Goal: Information Seeking & Learning: Learn about a topic

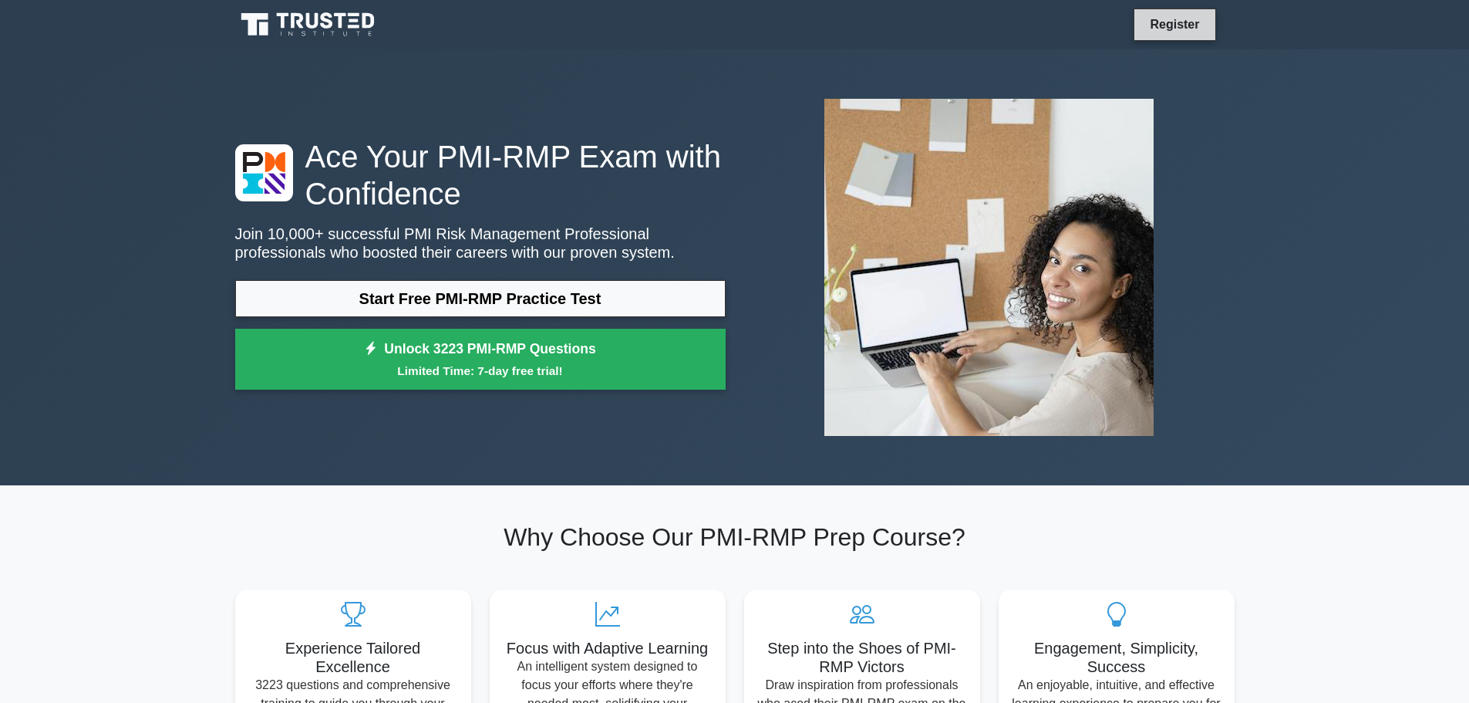
click at [1172, 32] on link "Register" at bounding box center [1175, 24] width 68 height 19
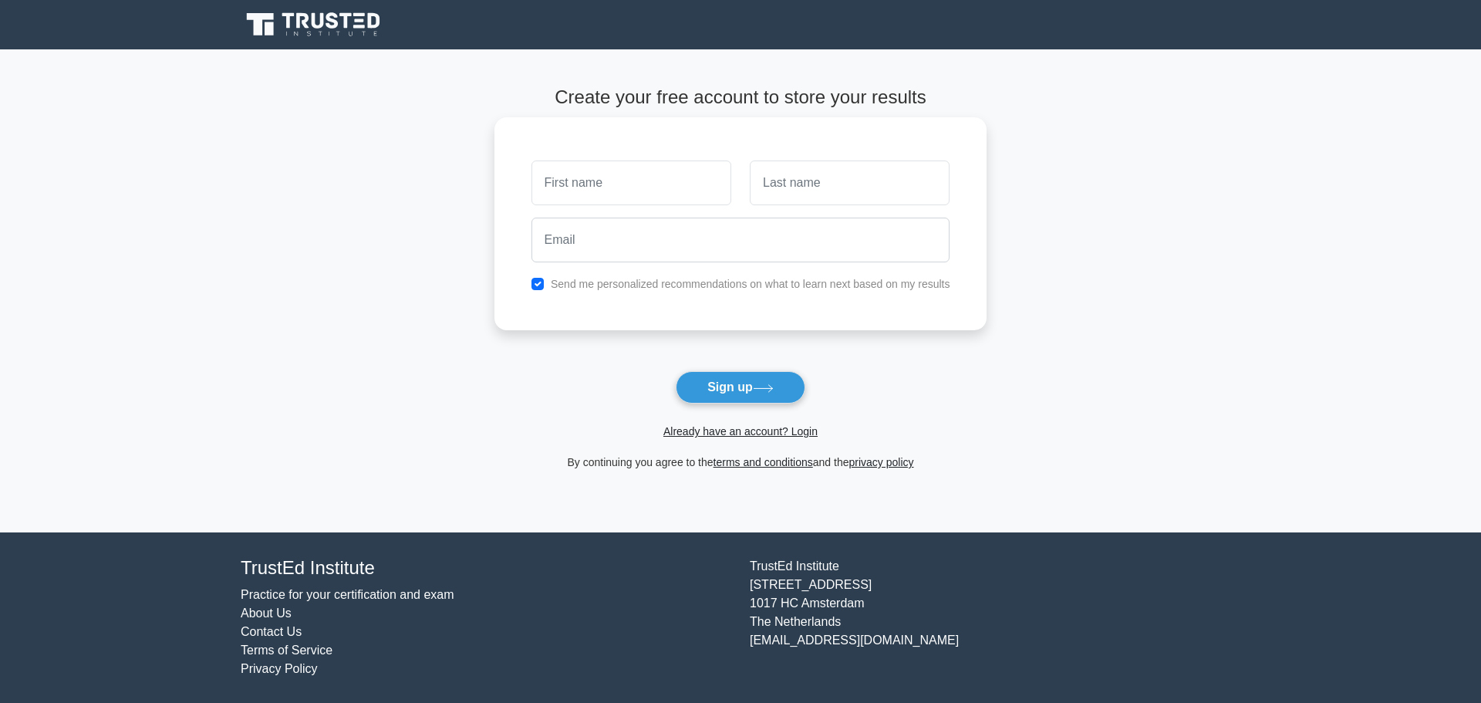
click at [672, 179] on input "text" at bounding box center [631, 182] width 200 height 45
type input "SUMESH"
click at [830, 191] on input "text" at bounding box center [850, 182] width 200 height 45
type input "MOHANAN"
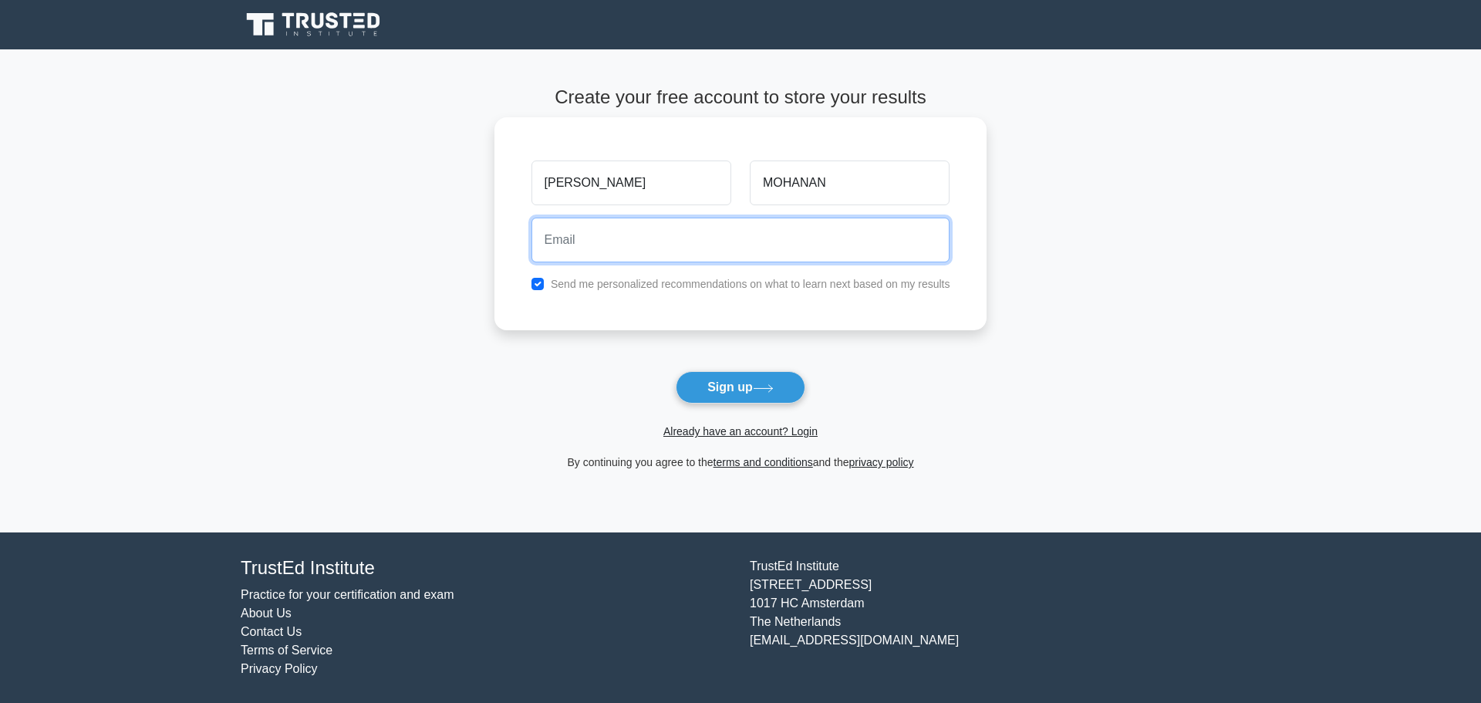
click at [626, 249] on input "email" at bounding box center [740, 240] width 419 height 45
type input "[EMAIL_ADDRESS][DOMAIN_NAME]"
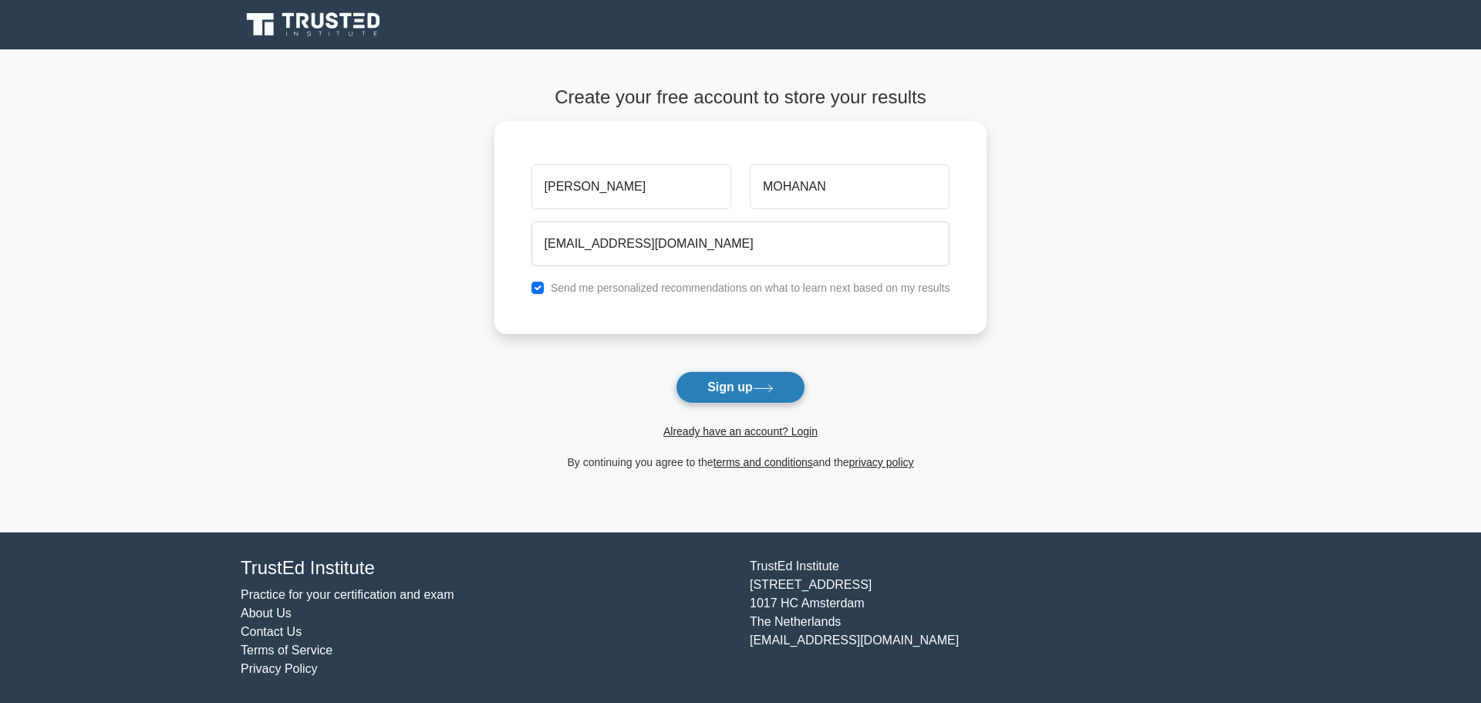
click at [748, 383] on button "Sign up" at bounding box center [741, 387] width 130 height 32
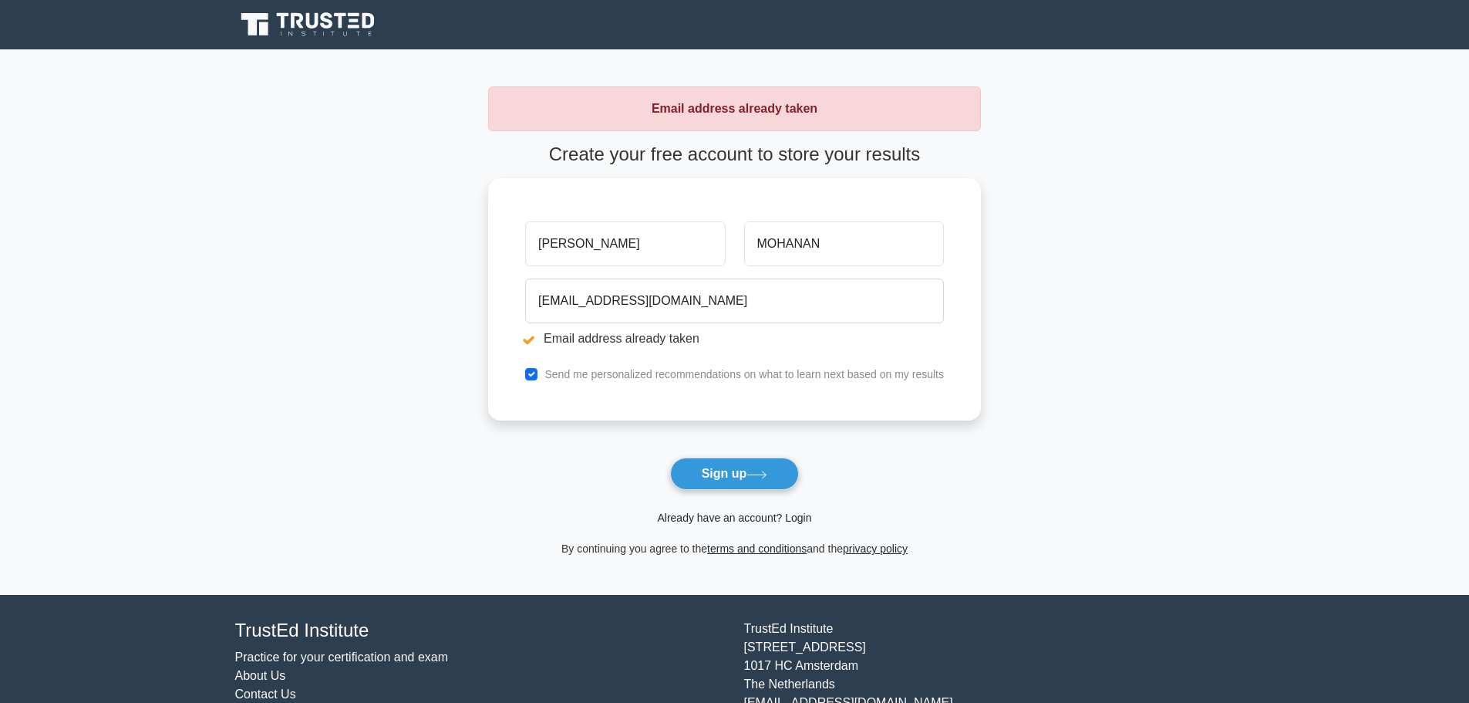
click at [727, 521] on link "Already have an account? Login" at bounding box center [734, 517] width 154 height 12
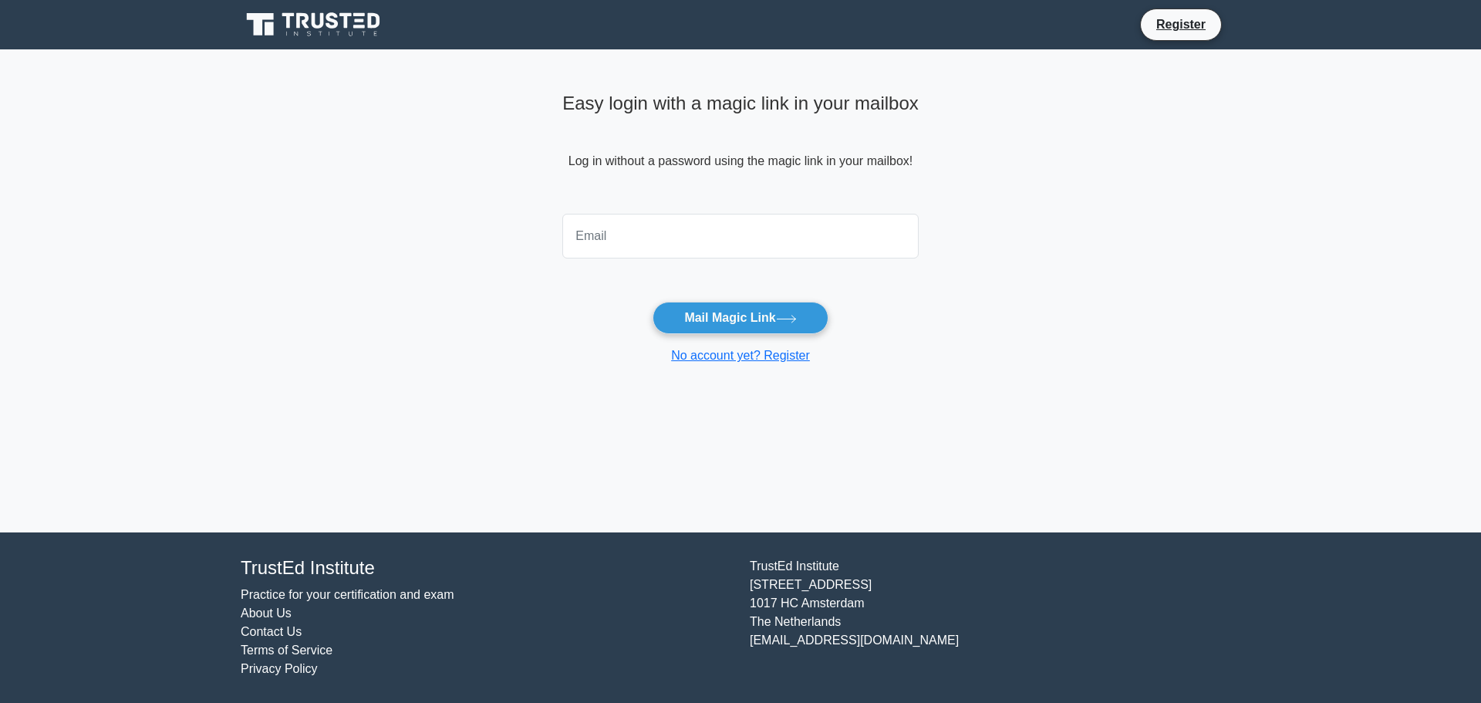
click at [636, 239] on input "email" at bounding box center [740, 236] width 356 height 45
type input "sumeshcm29031991@gmail.com"
click at [735, 332] on button "Mail Magic Link" at bounding box center [740, 318] width 175 height 32
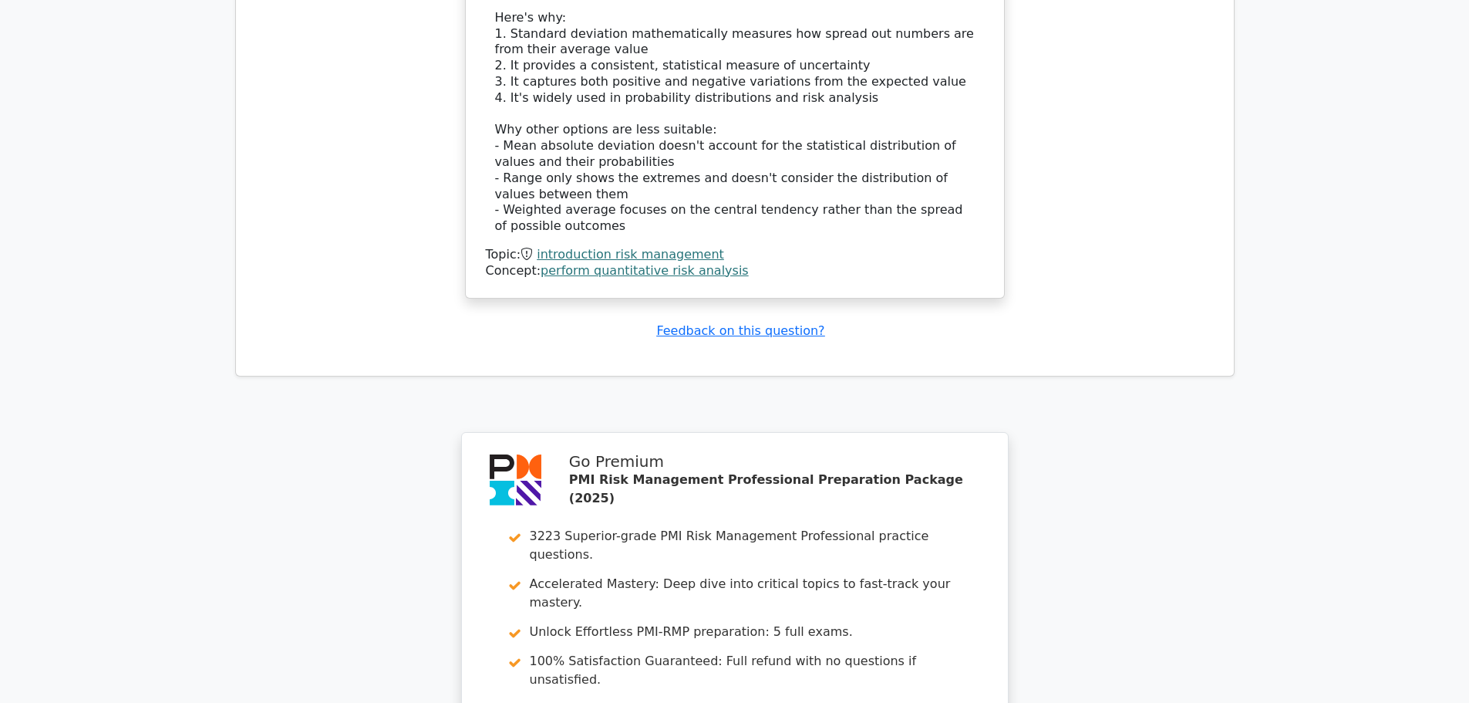
scroll to position [1915, 0]
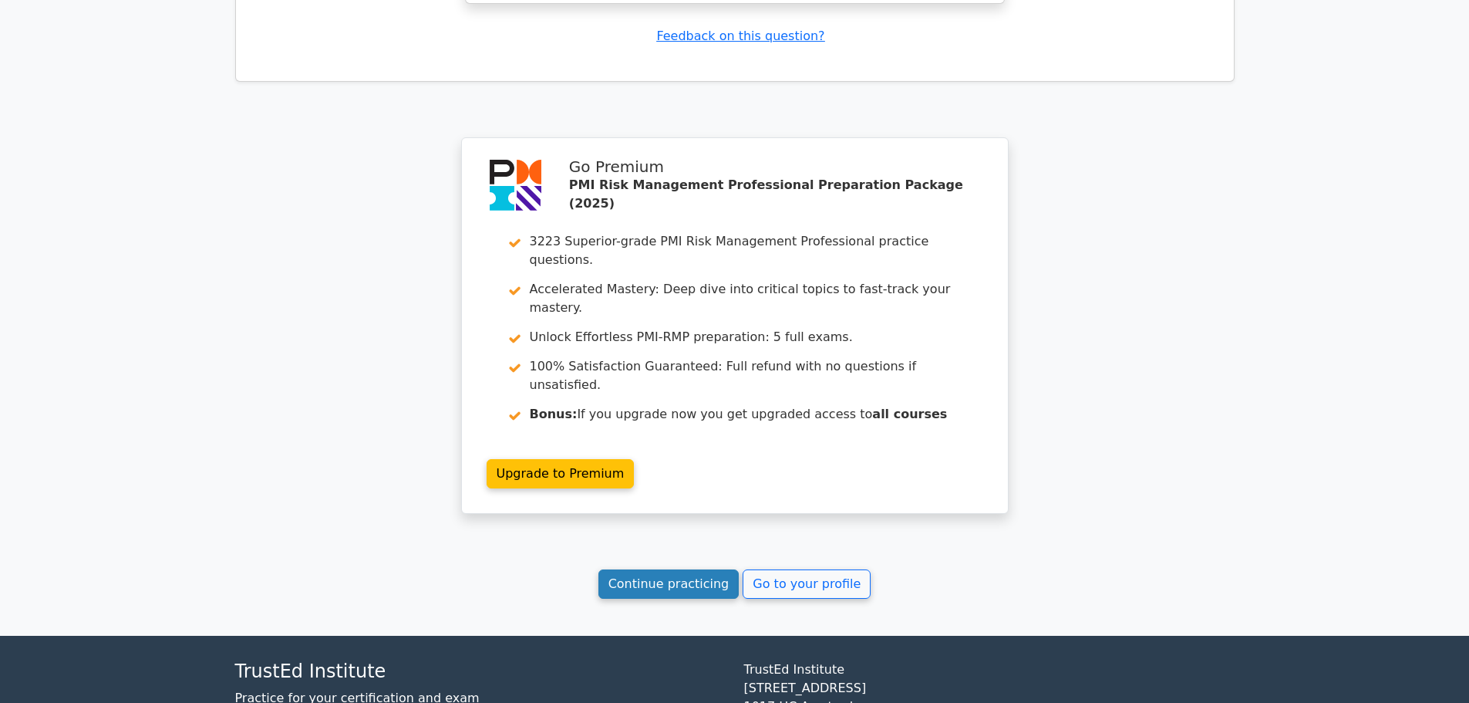
click at [700, 569] on link "Continue practicing" at bounding box center [669, 583] width 141 height 29
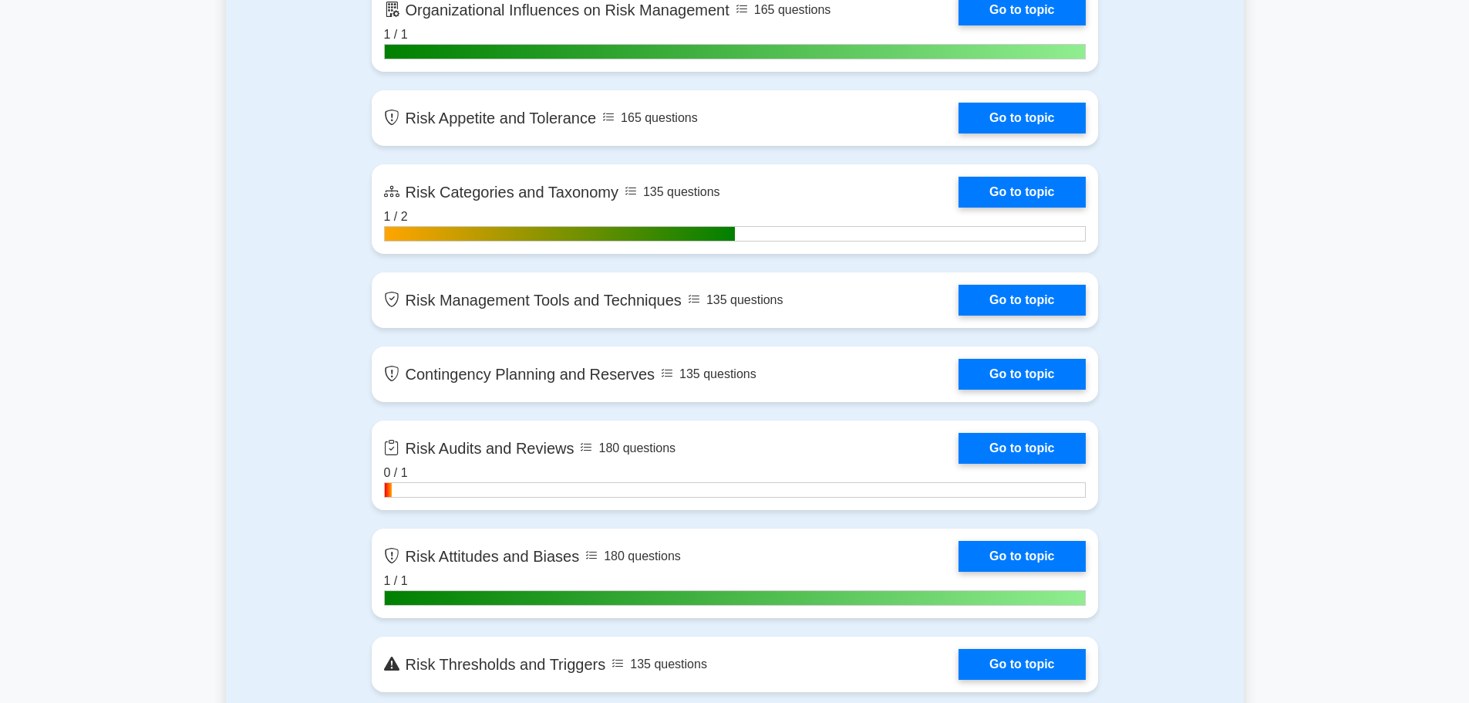
scroll to position [2391, 0]
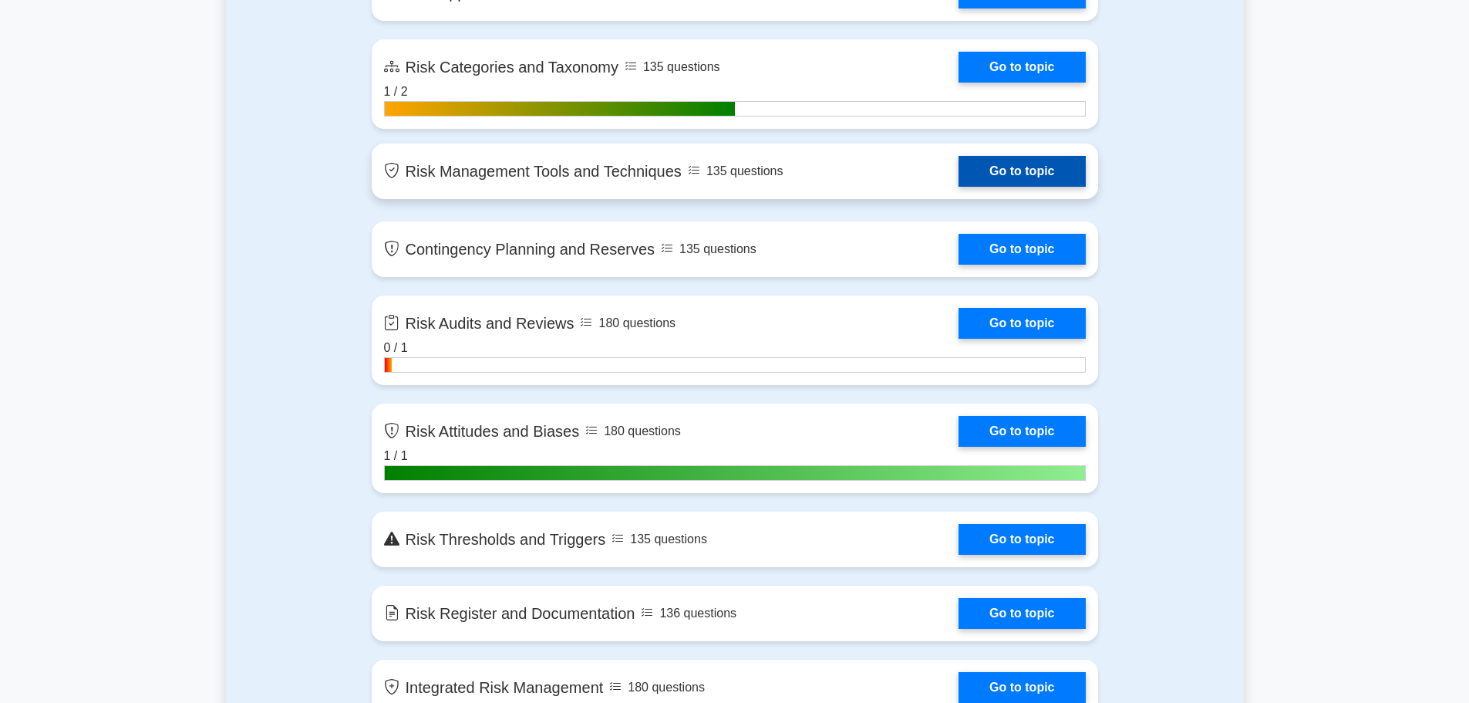
click at [1009, 175] on link "Go to topic" at bounding box center [1022, 171] width 127 height 31
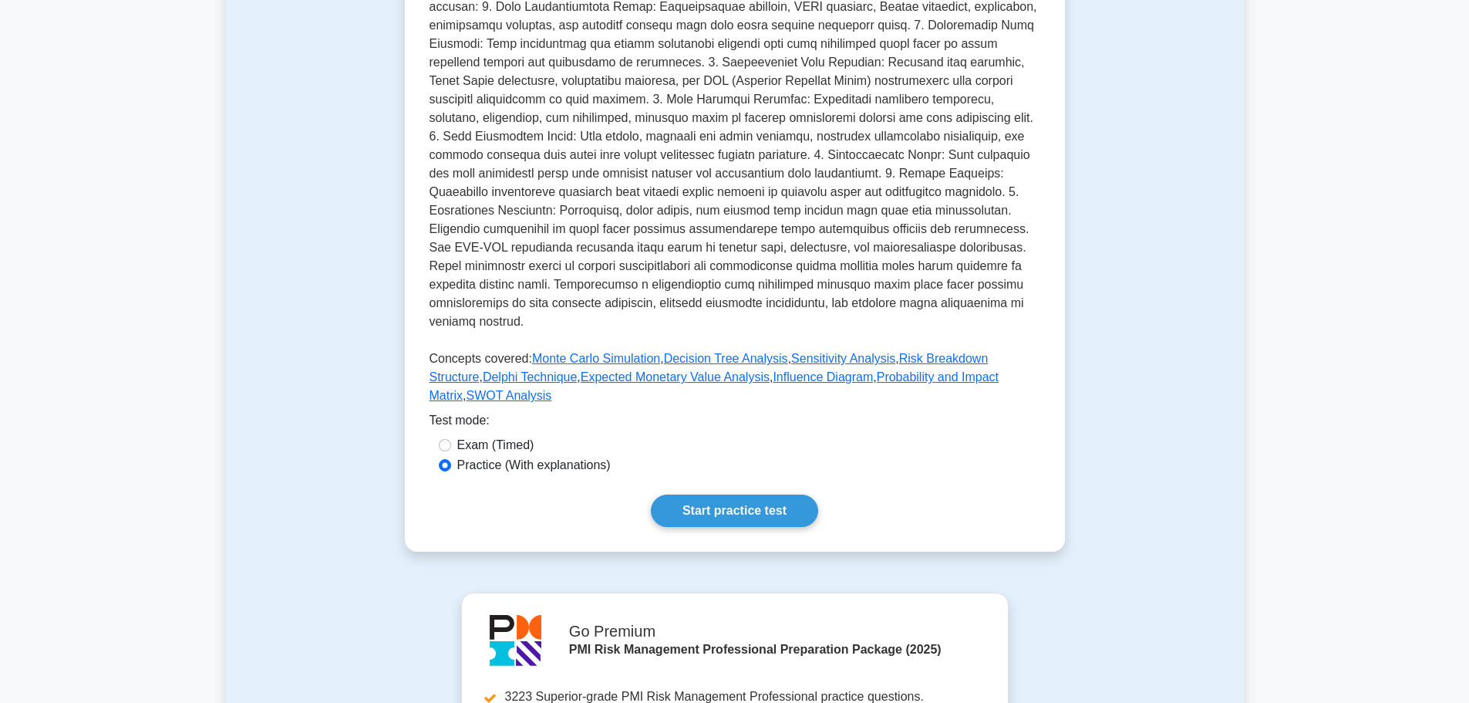
scroll to position [540, 0]
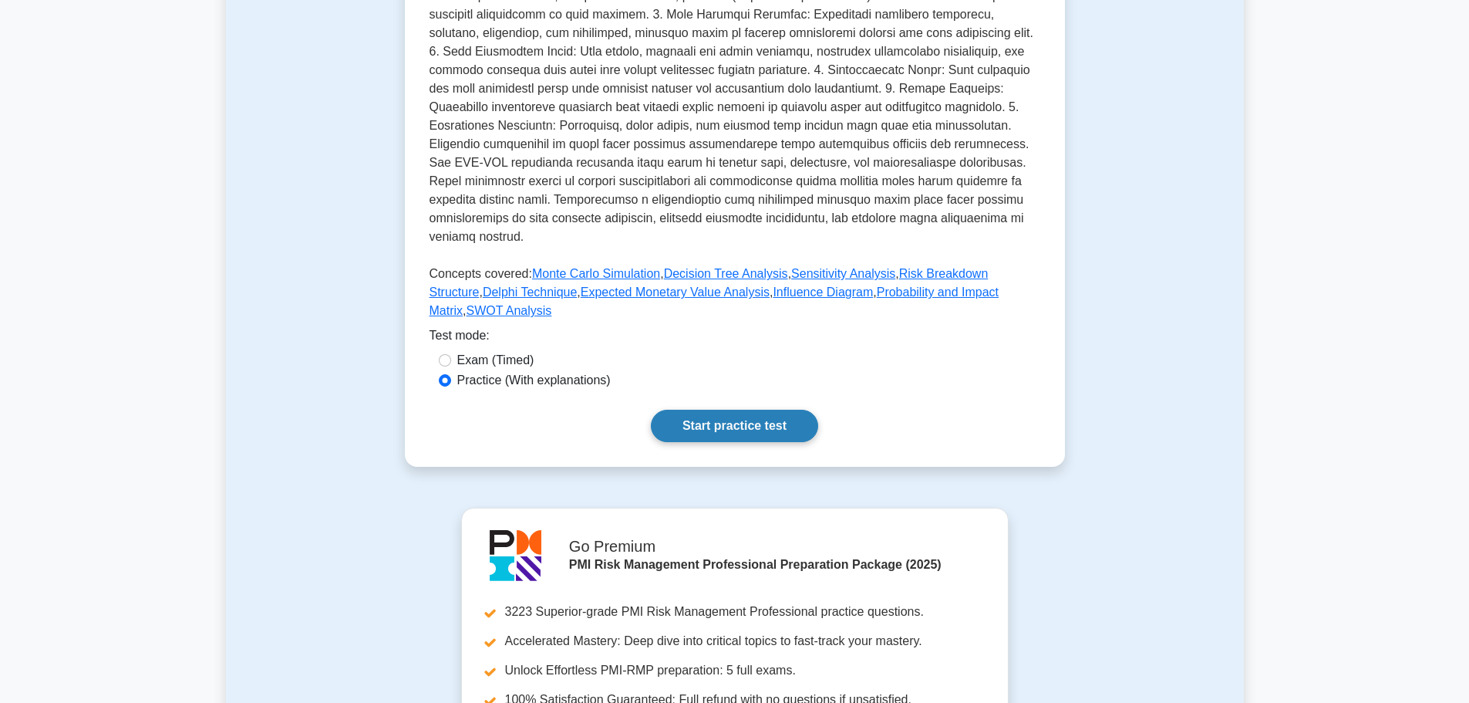
click at [720, 410] on link "Start practice test" at bounding box center [734, 426] width 167 height 32
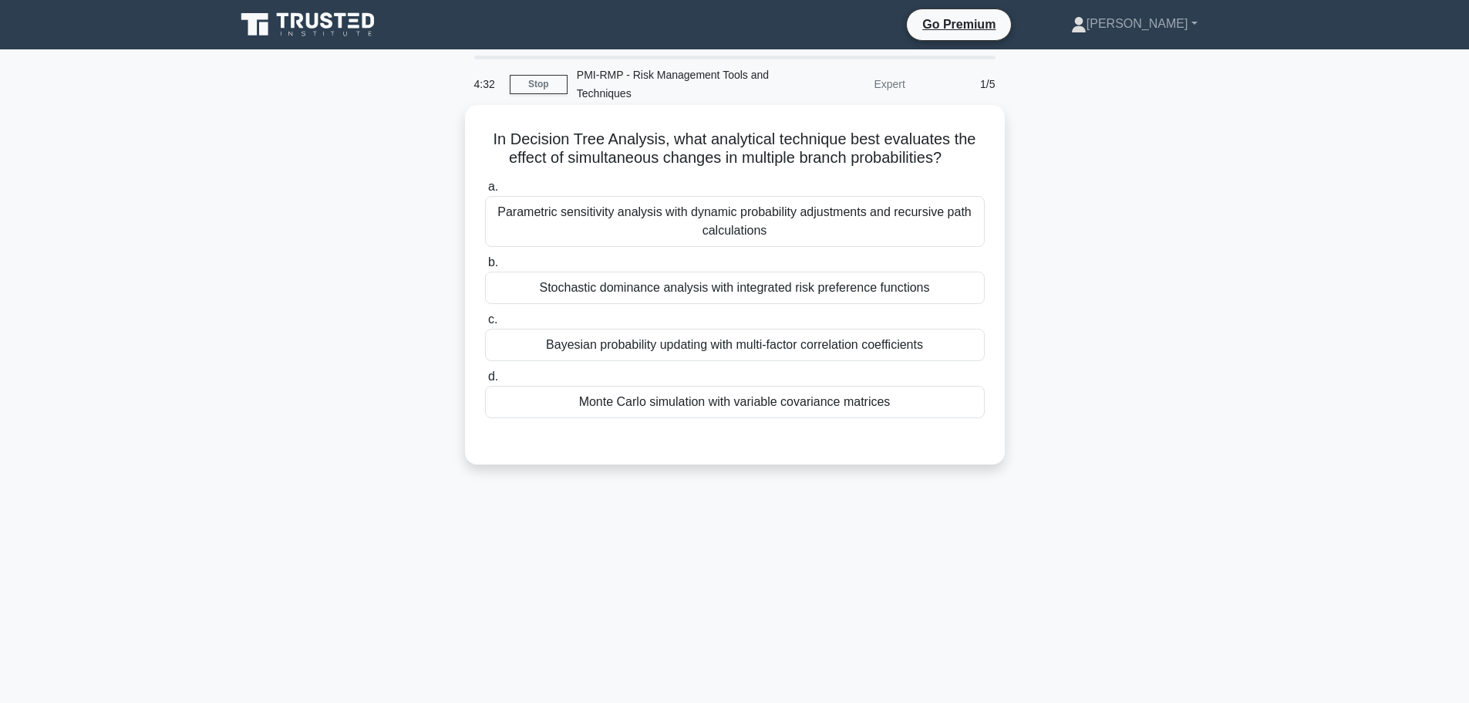
click at [604, 403] on div "Monte Carlo simulation with variable covariance matrices" at bounding box center [735, 402] width 500 height 32
click at [485, 382] on input "d. Monte Carlo simulation with variable covariance matrices" at bounding box center [485, 377] width 0 height 10
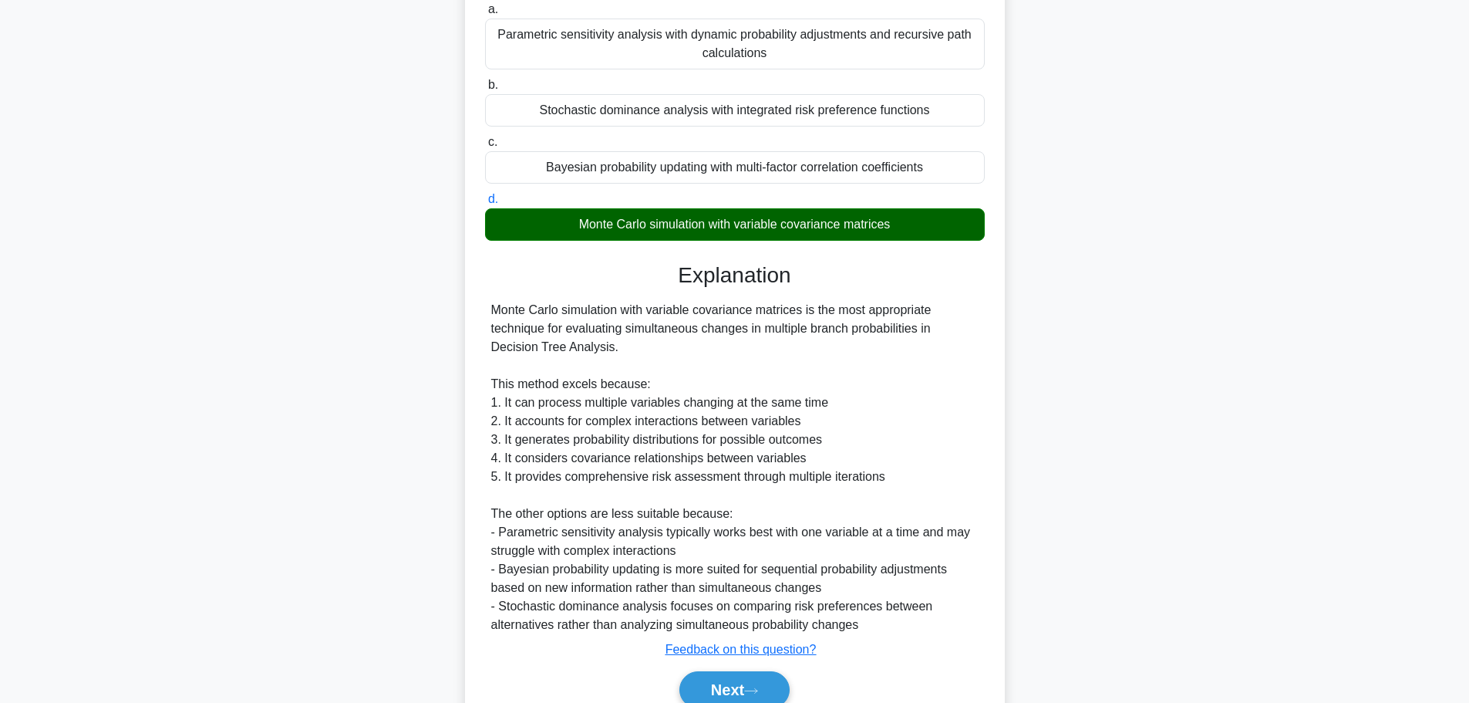
scroll to position [231, 0]
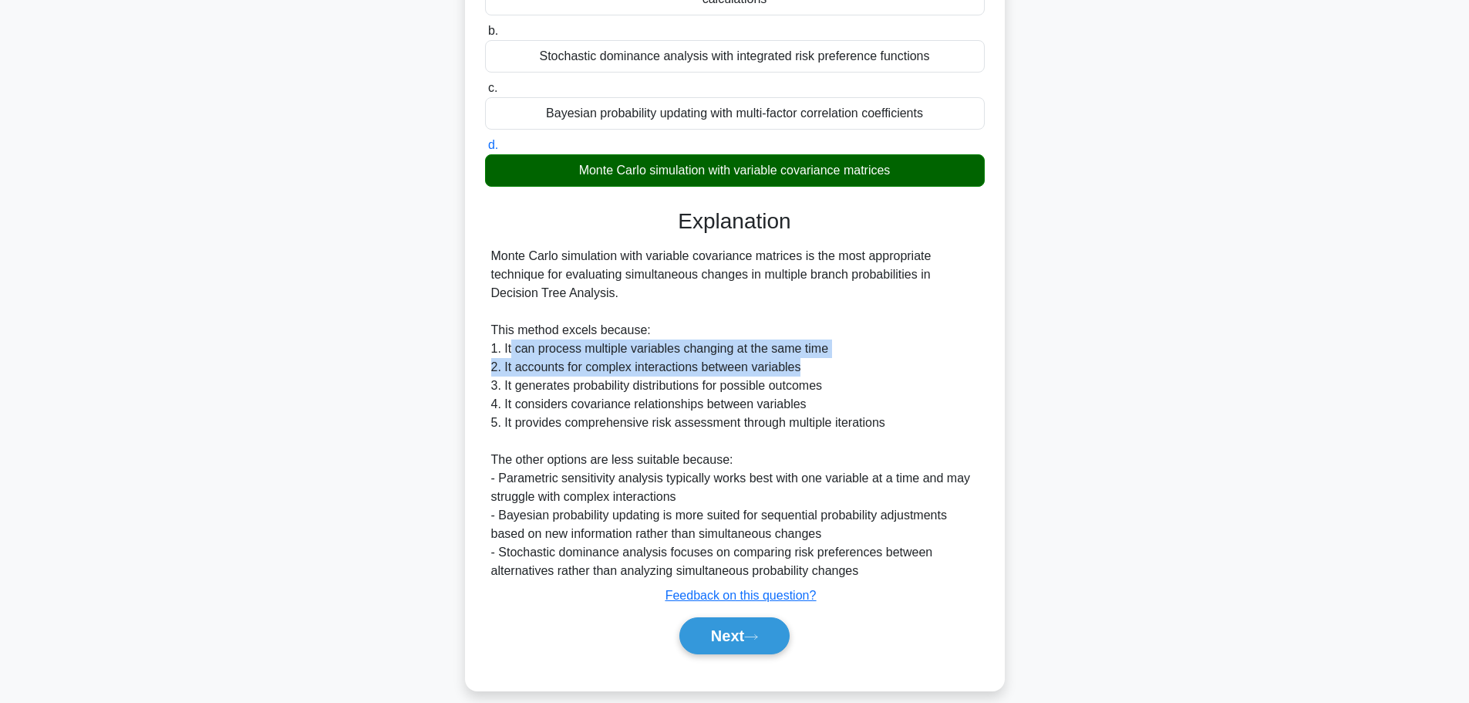
drag, startPoint x: 511, startPoint y: 355, endPoint x: 866, endPoint y: 367, distance: 355.0
click at [866, 367] on div "Monte Carlo simulation with variable covariance matrices is the most appropriat…" at bounding box center [735, 413] width 488 height 333
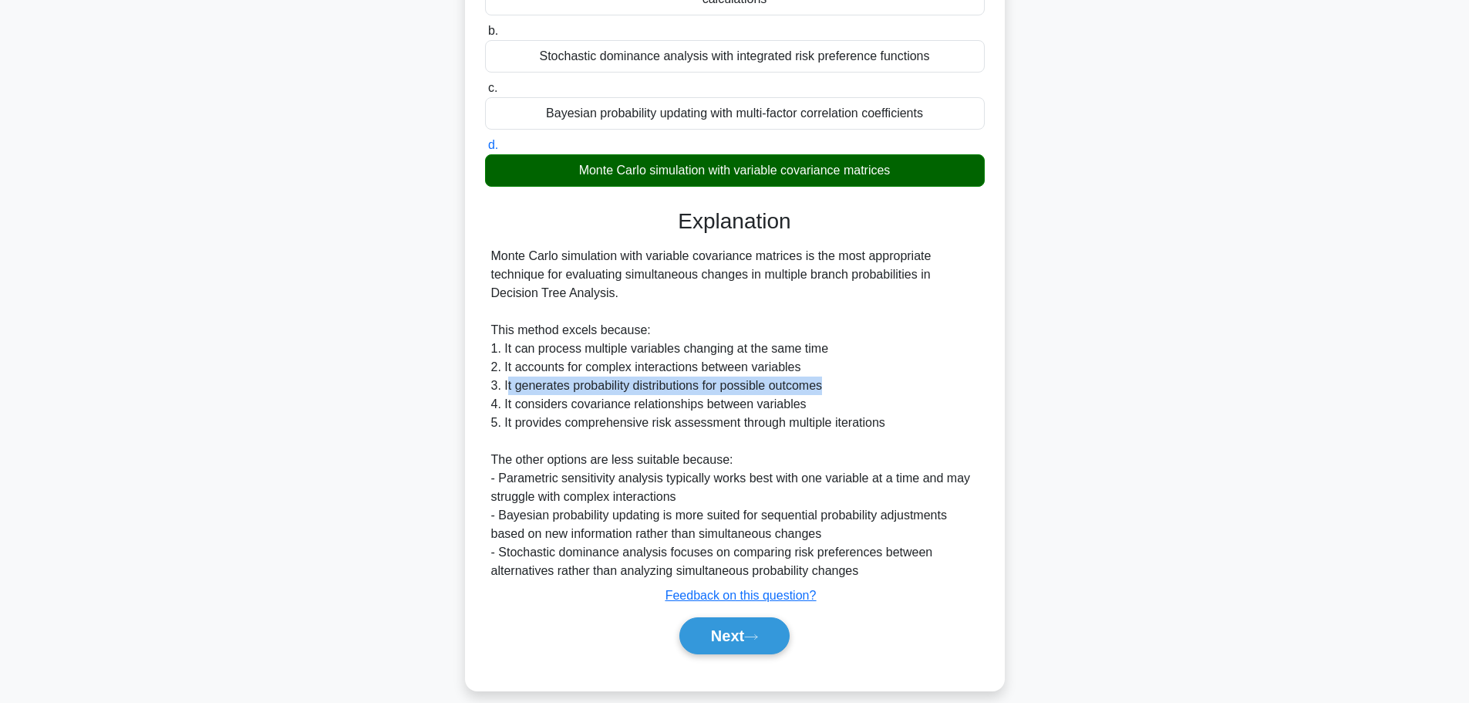
drag, startPoint x: 507, startPoint y: 392, endPoint x: 855, endPoint y: 394, distance: 348.7
click at [855, 394] on div "Monte Carlo simulation with variable covariance matrices is the most appropriat…" at bounding box center [735, 413] width 488 height 333
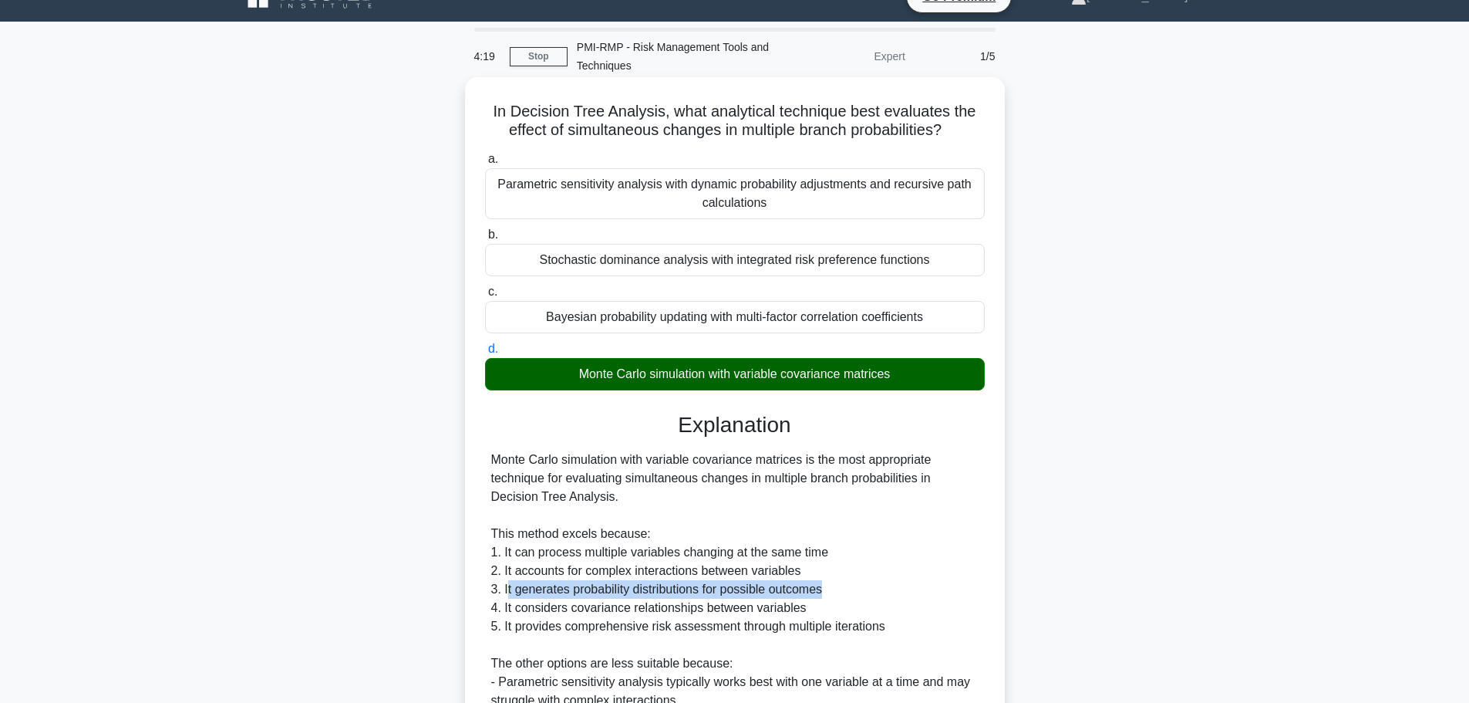
scroll to position [0, 0]
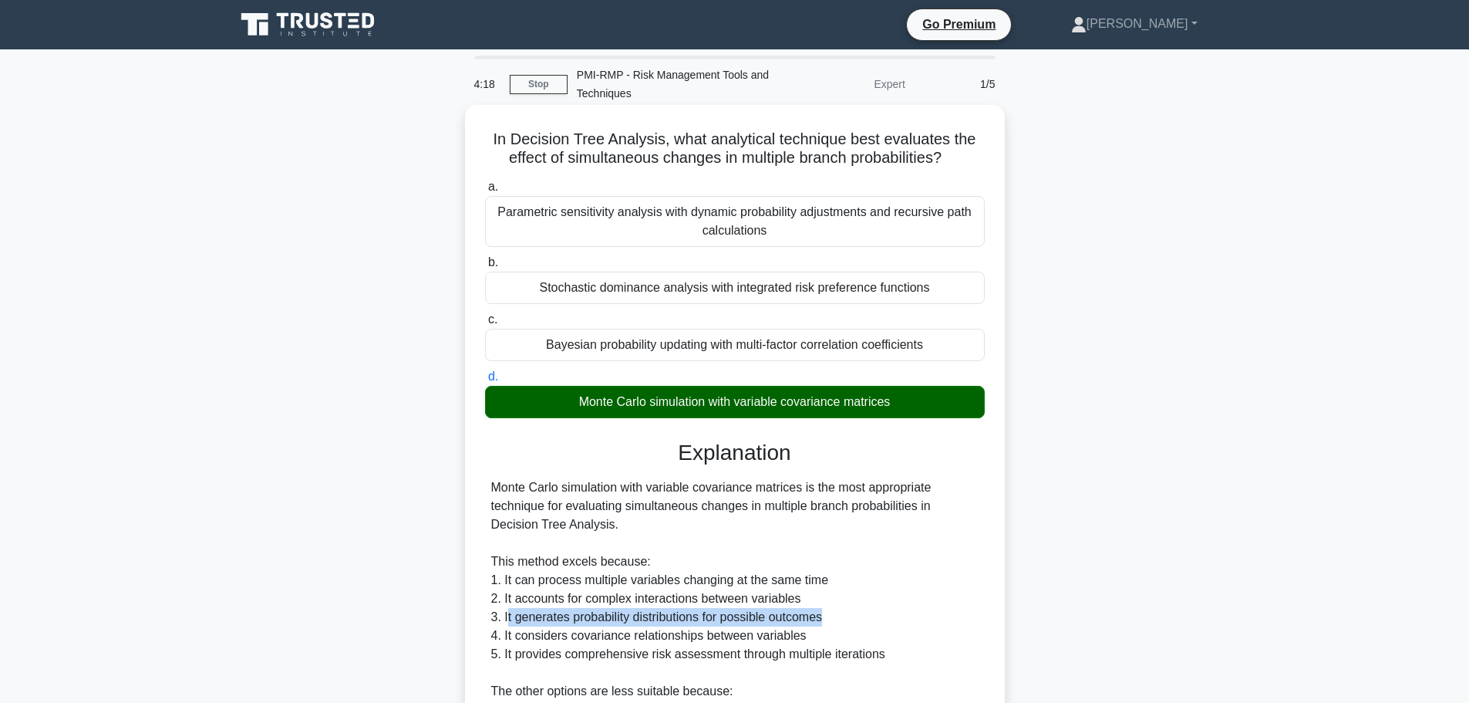
drag, startPoint x: 525, startPoint y: 143, endPoint x: 952, endPoint y: 153, distance: 426.7
click at [952, 153] on h5 "In Decision Tree Analysis, what analytical technique best evaluates the effect …" at bounding box center [735, 149] width 503 height 39
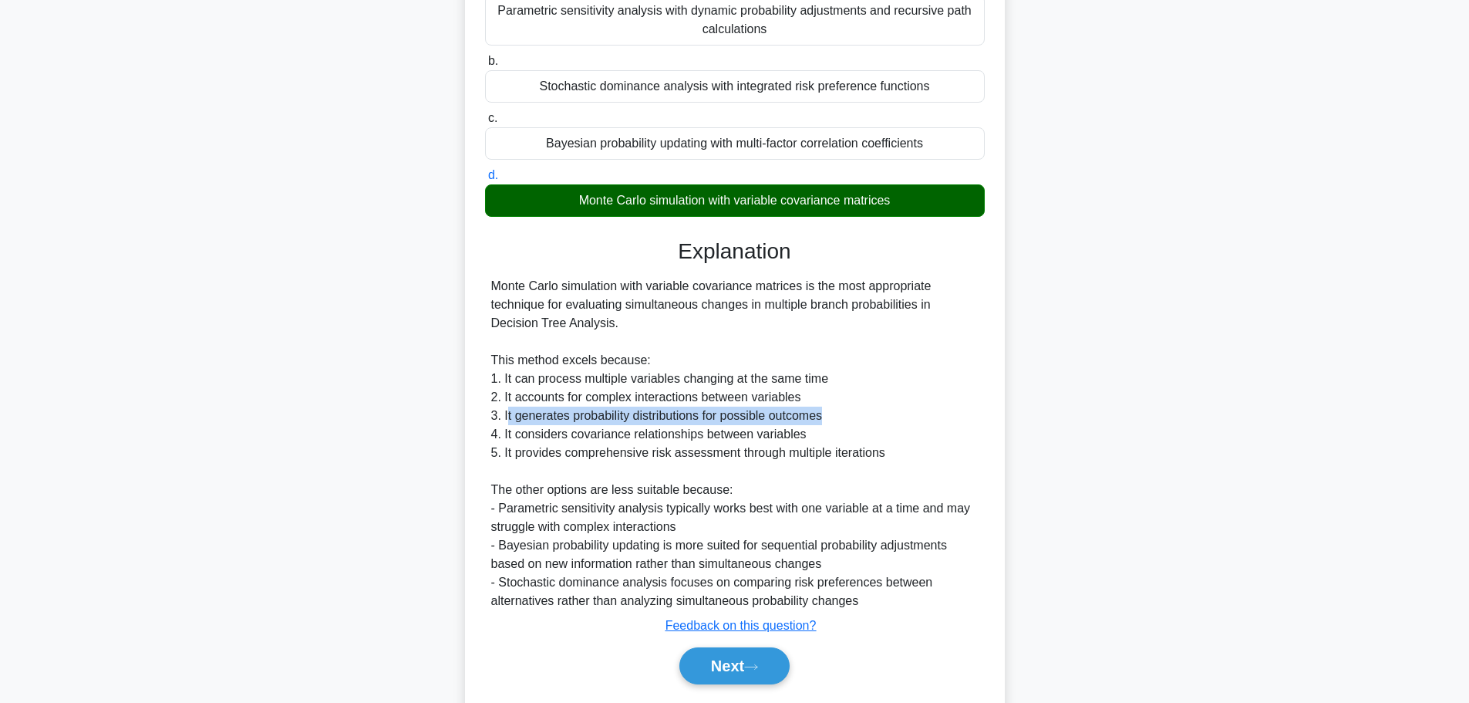
scroll to position [249, 0]
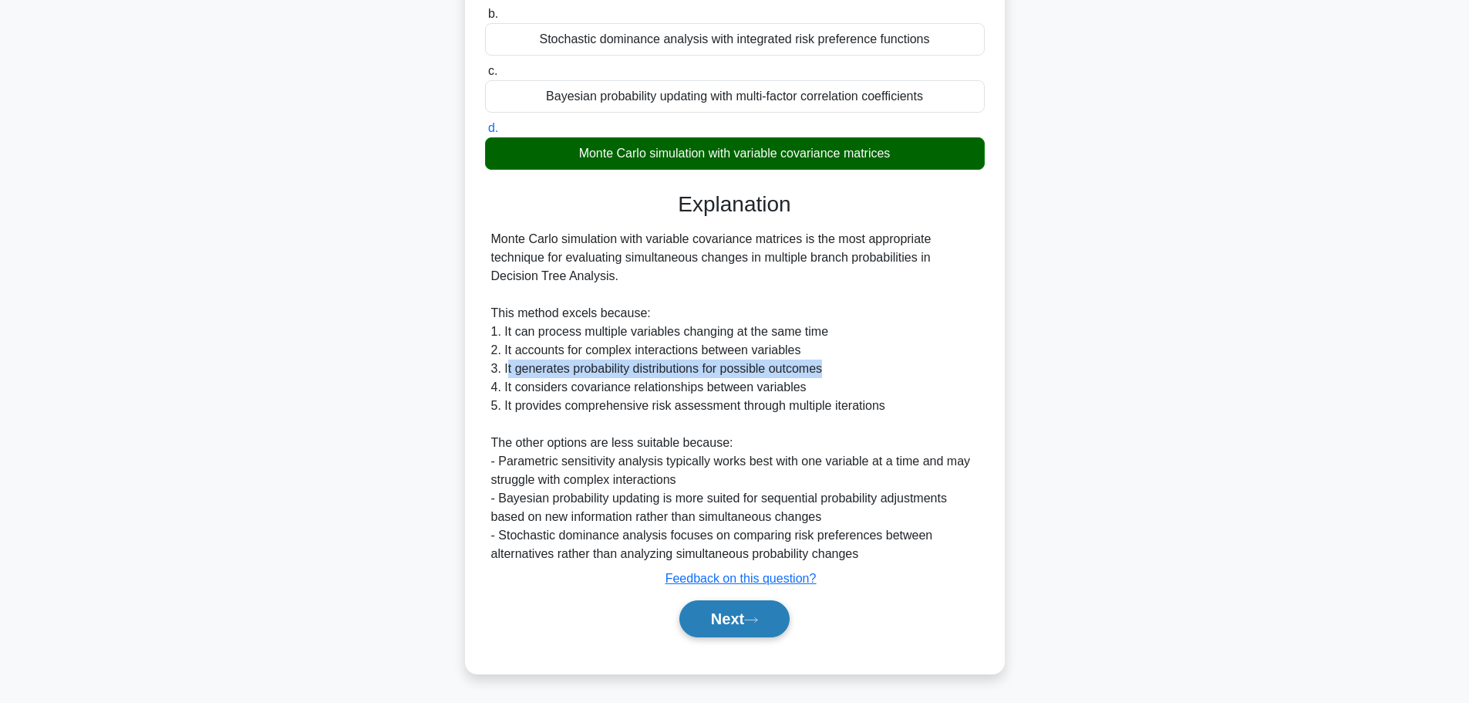
click at [745, 629] on button "Next" at bounding box center [735, 618] width 110 height 37
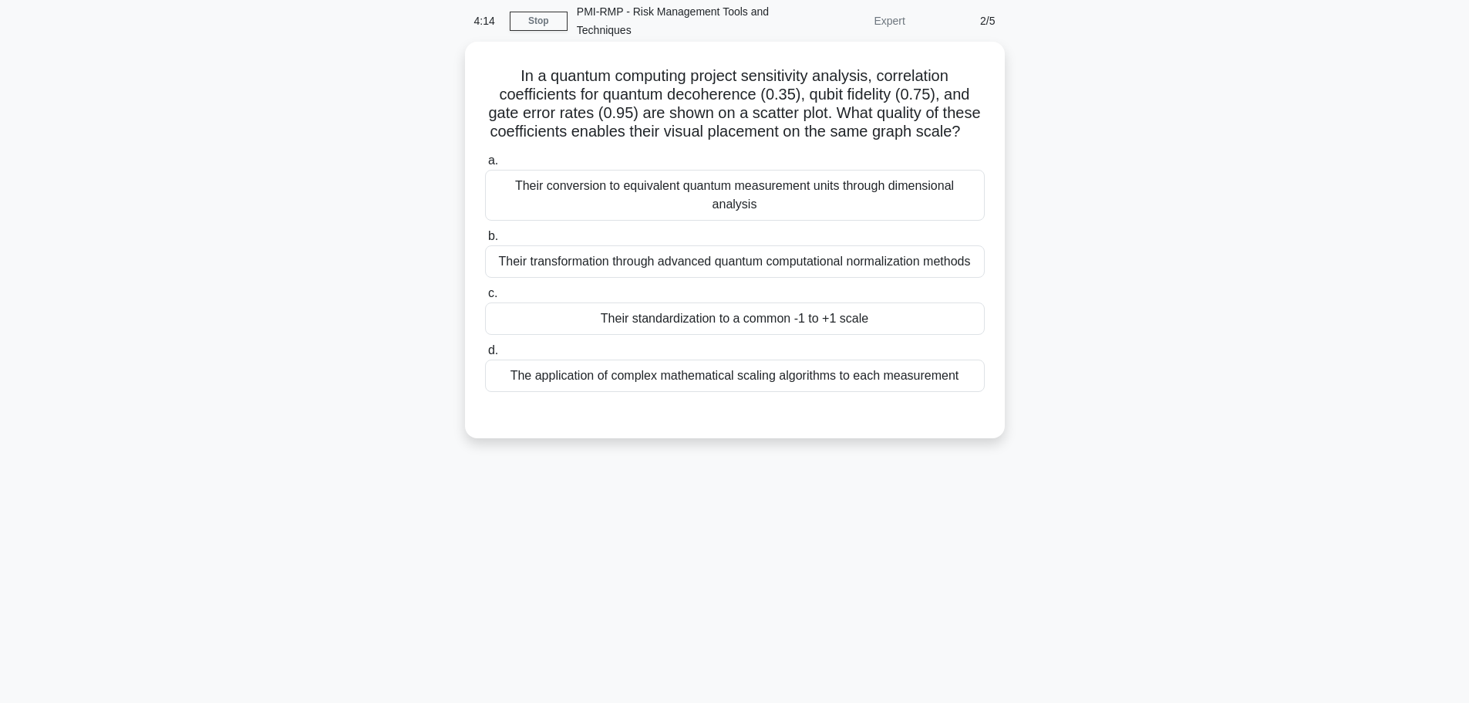
scroll to position [0, 0]
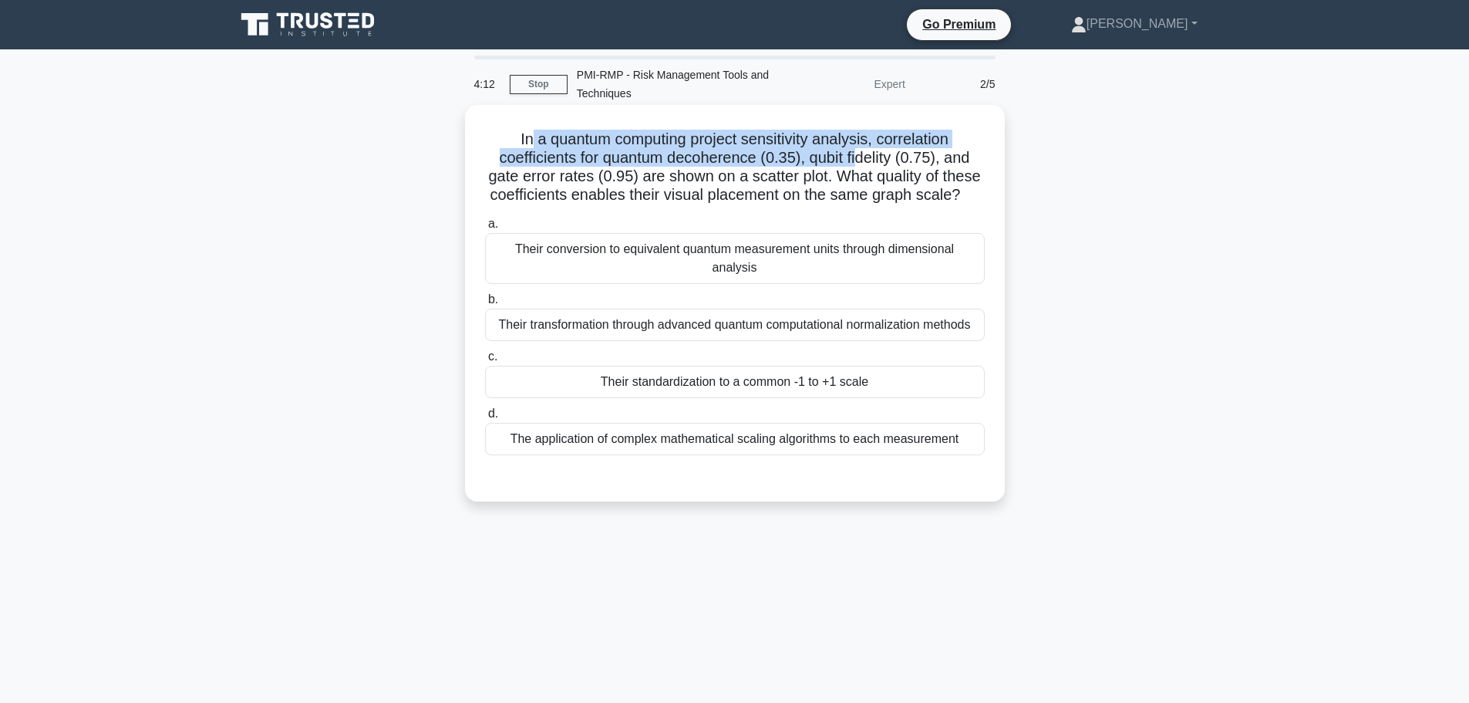
drag, startPoint x: 528, startPoint y: 135, endPoint x: 858, endPoint y: 182, distance: 332.7
click at [865, 160] on h5 "In a quantum computing project sensitivity analysis, correlation coefficients f…" at bounding box center [735, 168] width 503 height 76
drag, startPoint x: 747, startPoint y: 215, endPoint x: 480, endPoint y: 144, distance: 276.2
click at [480, 144] on div "In a quantum computing project sensitivity analysis, correlation coefficients f…" at bounding box center [735, 303] width 528 height 384
copy h5 "In a quantum computing project sensitivity analysis, correlation coefficients f…"
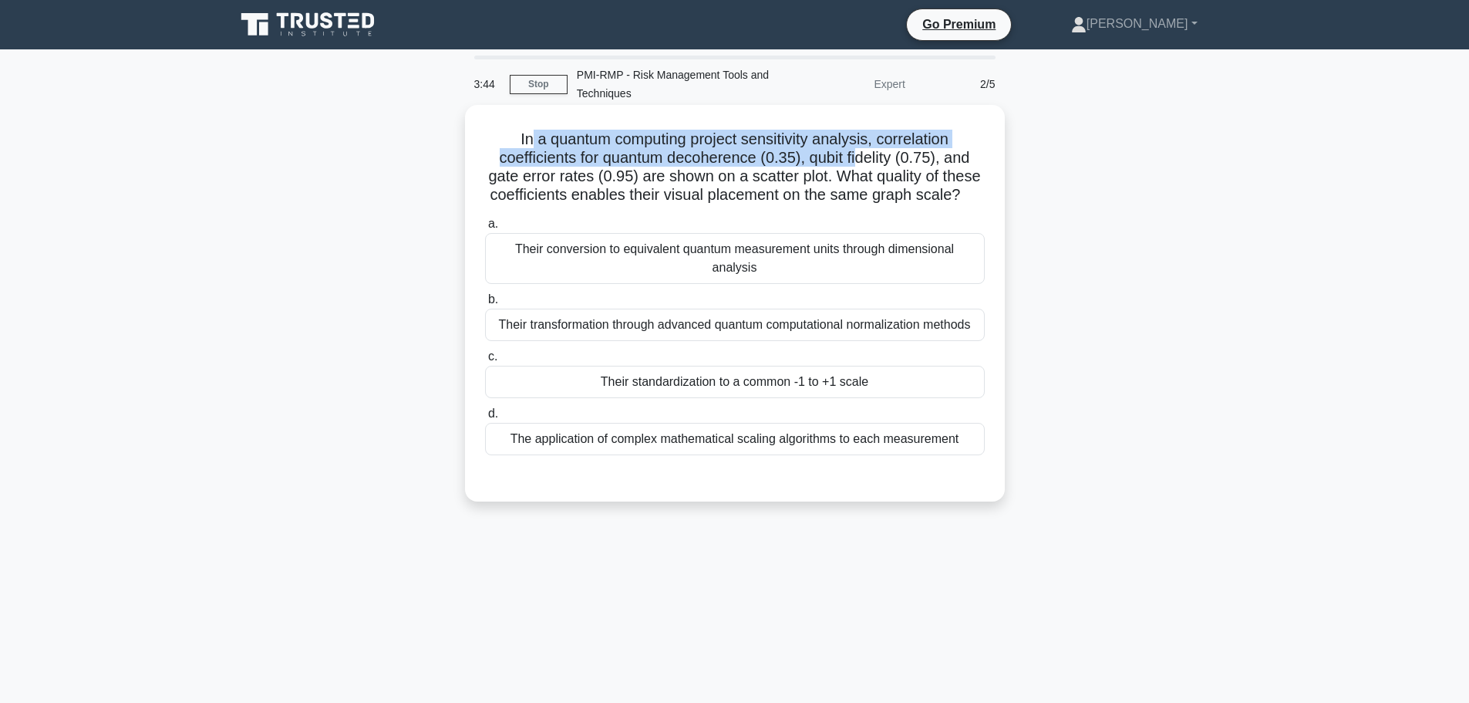
copy h5 "In a quantum computing project sensitivity analysis, correlation coefficients f…"
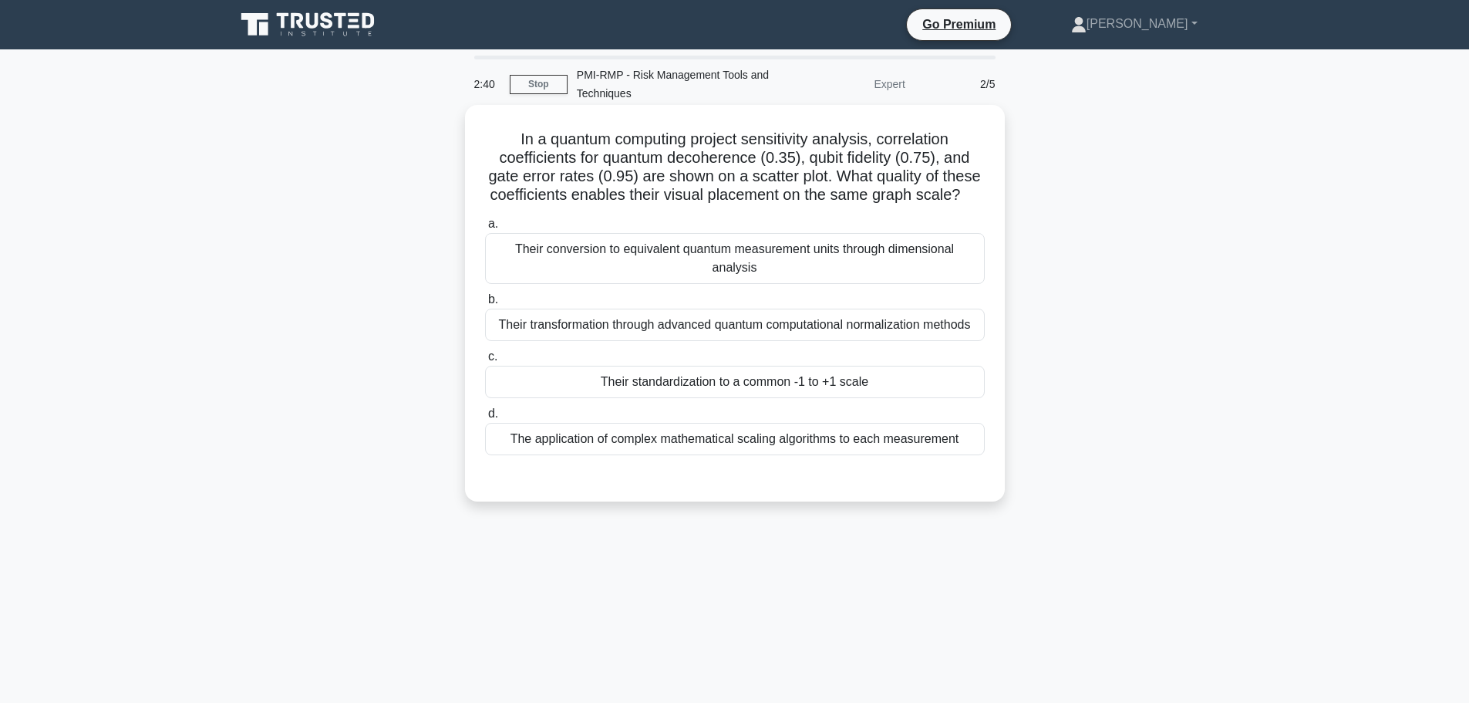
click at [689, 336] on div "Their transformation through advanced quantum computational normalization metho…" at bounding box center [735, 325] width 500 height 32
click at [485, 305] on input "b. Their transformation through advanced quantum computational normalization me…" at bounding box center [485, 300] width 0 height 10
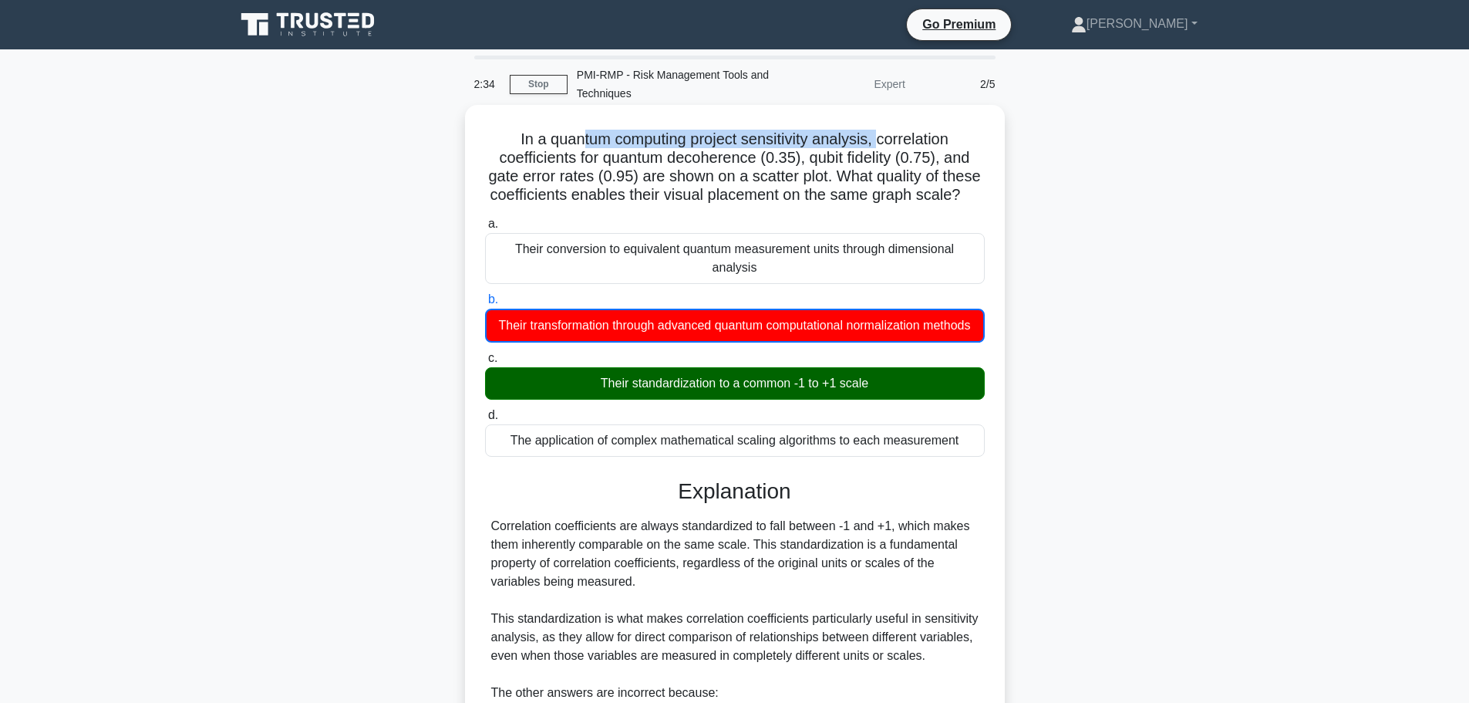
drag, startPoint x: 579, startPoint y: 130, endPoint x: 882, endPoint y: 143, distance: 303.4
click at [882, 143] on h5 "In a quantum computing project sensitivity analysis, correlation coefficients f…" at bounding box center [735, 168] width 503 height 76
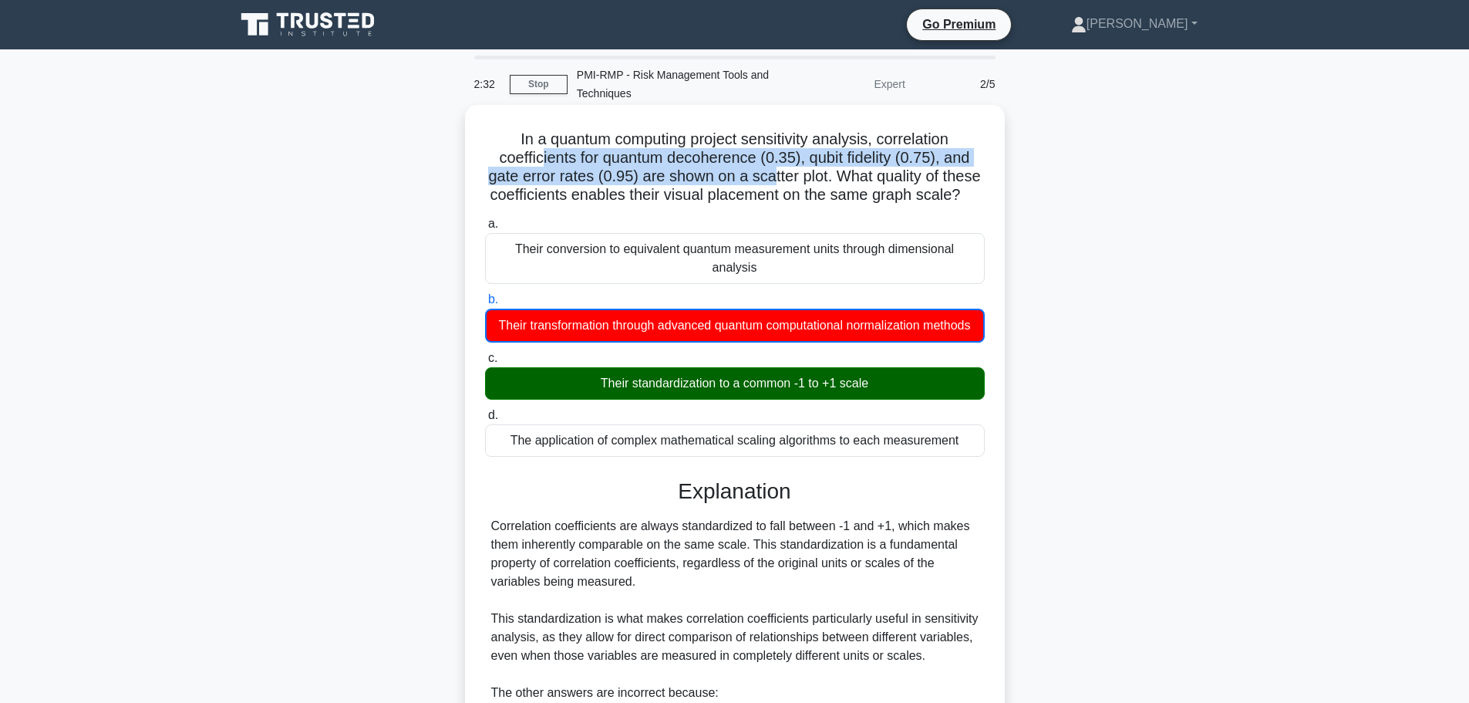
drag, startPoint x: 539, startPoint y: 160, endPoint x: 794, endPoint y: 173, distance: 254.9
click at [794, 173] on h5 "In a quantum computing project sensitivity analysis, correlation coefficients f…" at bounding box center [735, 168] width 503 height 76
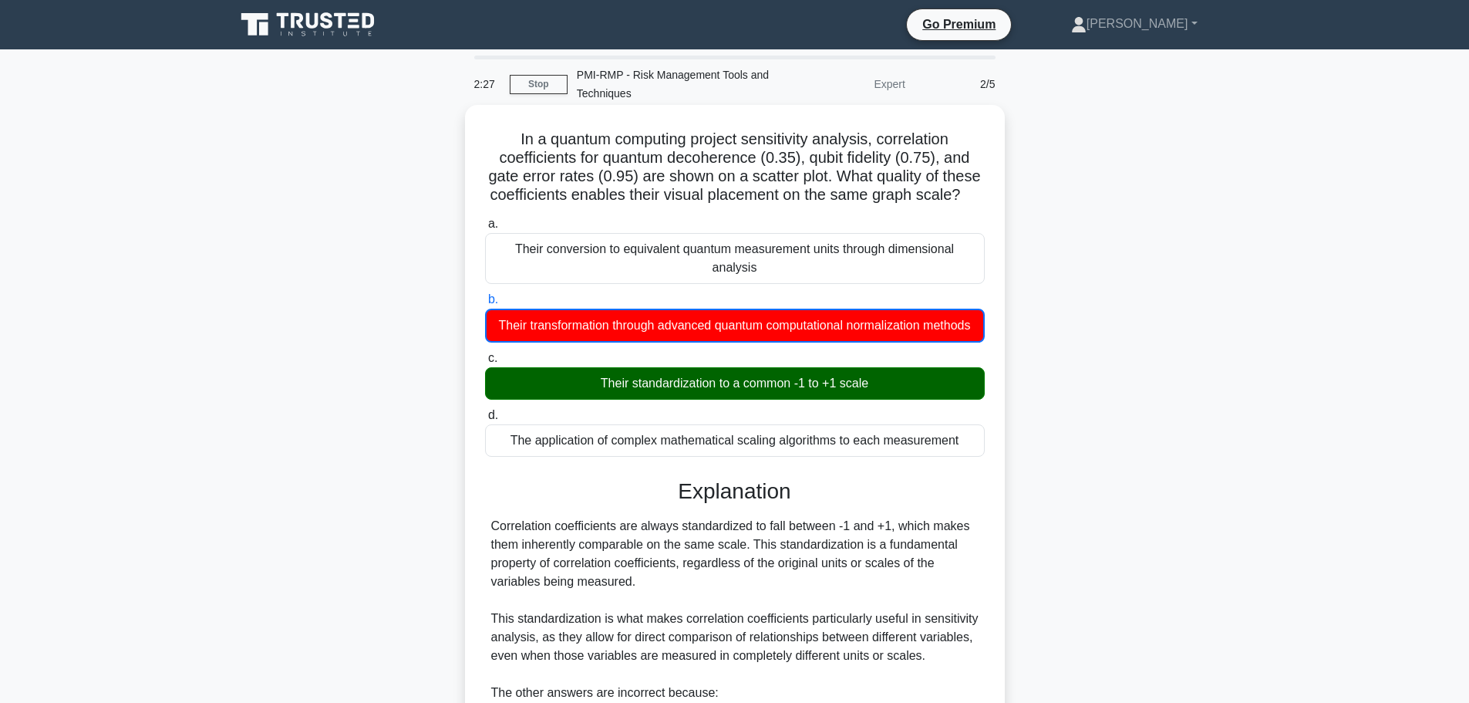
click at [837, 177] on h5 "In a quantum computing project sensitivity analysis, correlation coefficients f…" at bounding box center [735, 168] width 503 height 76
drag, startPoint x: 558, startPoint y: 176, endPoint x: 751, endPoint y: 177, distance: 192.9
click at [751, 177] on h5 "In a quantum computing project sensitivity analysis, correlation coefficients f…" at bounding box center [735, 168] width 503 height 76
drag, startPoint x: 571, startPoint y: 197, endPoint x: 767, endPoint y: 205, distance: 196.1
click at [767, 205] on h5 "In a quantum computing project sensitivity analysis, correlation coefficients f…" at bounding box center [735, 168] width 503 height 76
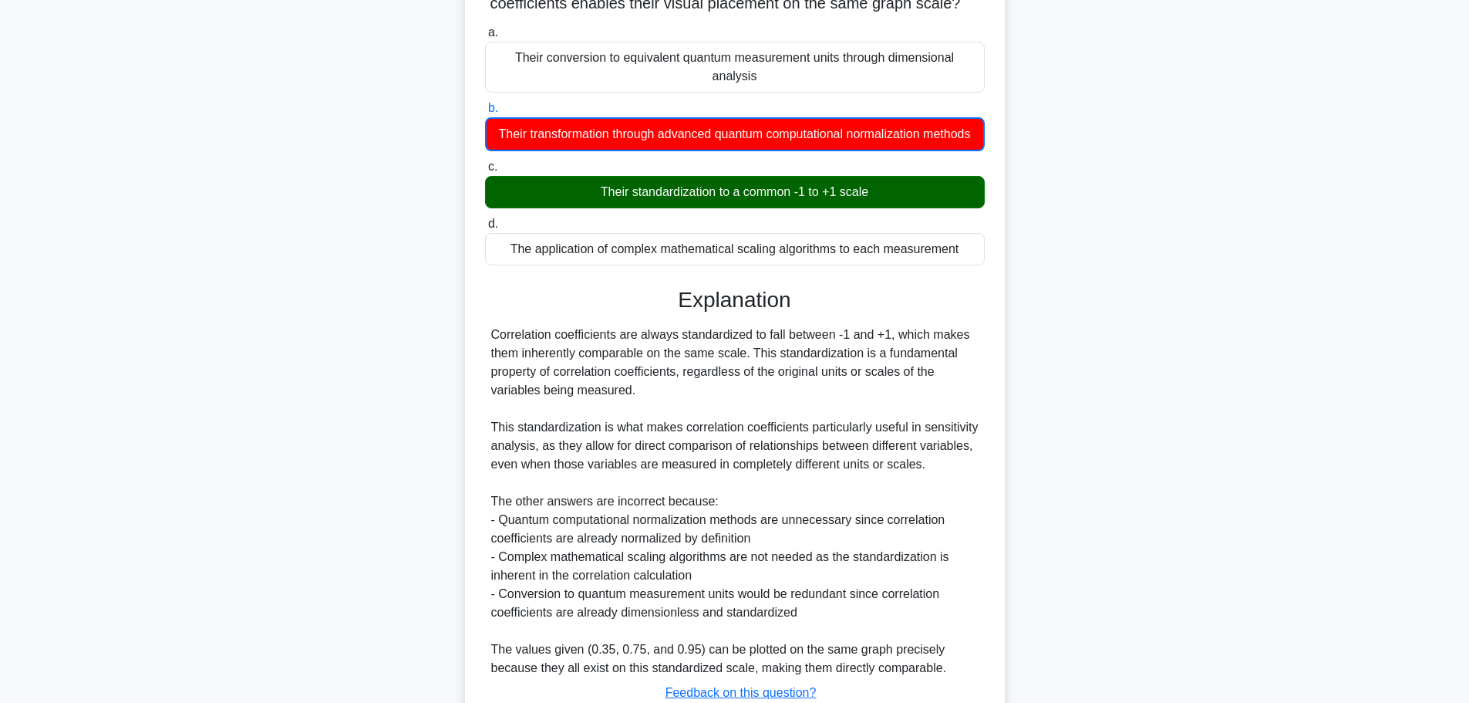
scroll to position [343, 0]
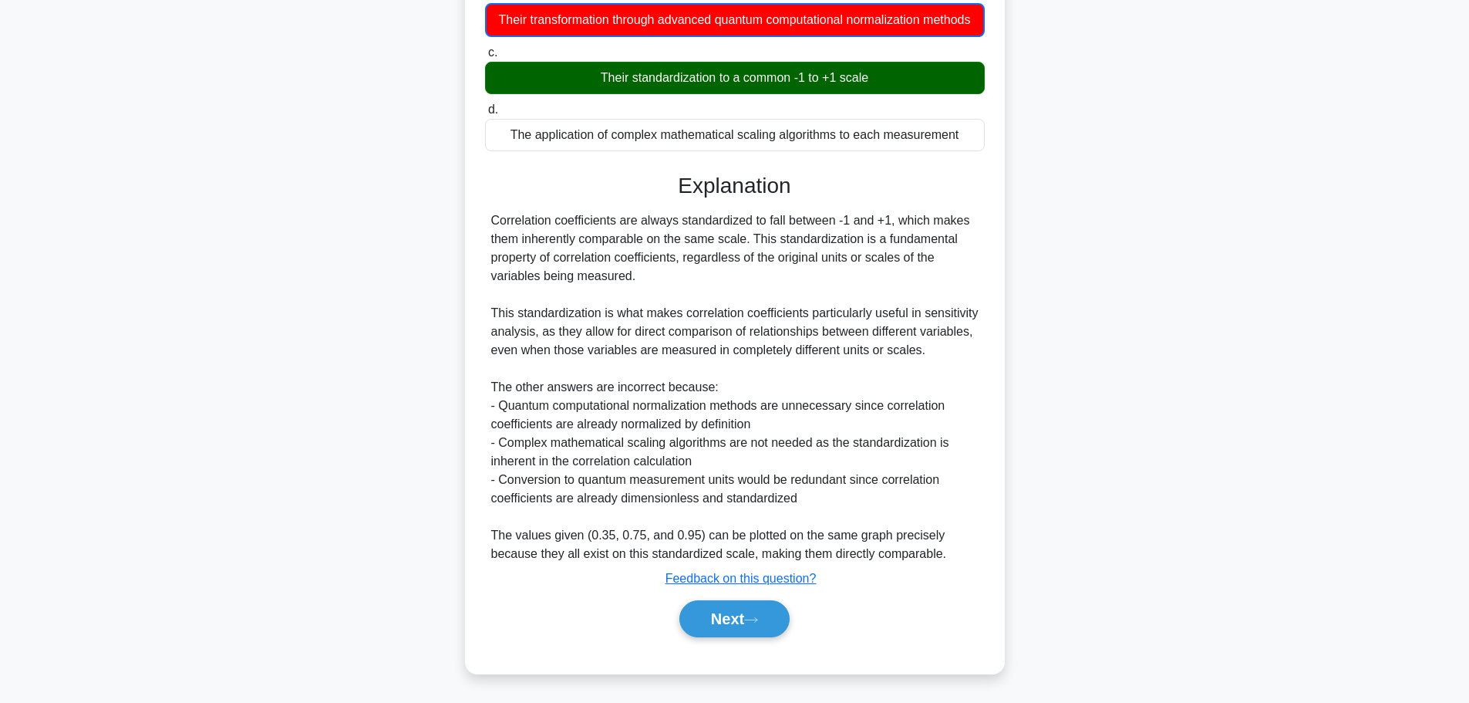
drag, startPoint x: 503, startPoint y: 221, endPoint x: 974, endPoint y: 279, distance: 474.8
click at [974, 279] on div "Correlation coefficients are always standardized to fall between -1 and +1, whi…" at bounding box center [735, 387] width 488 height 352
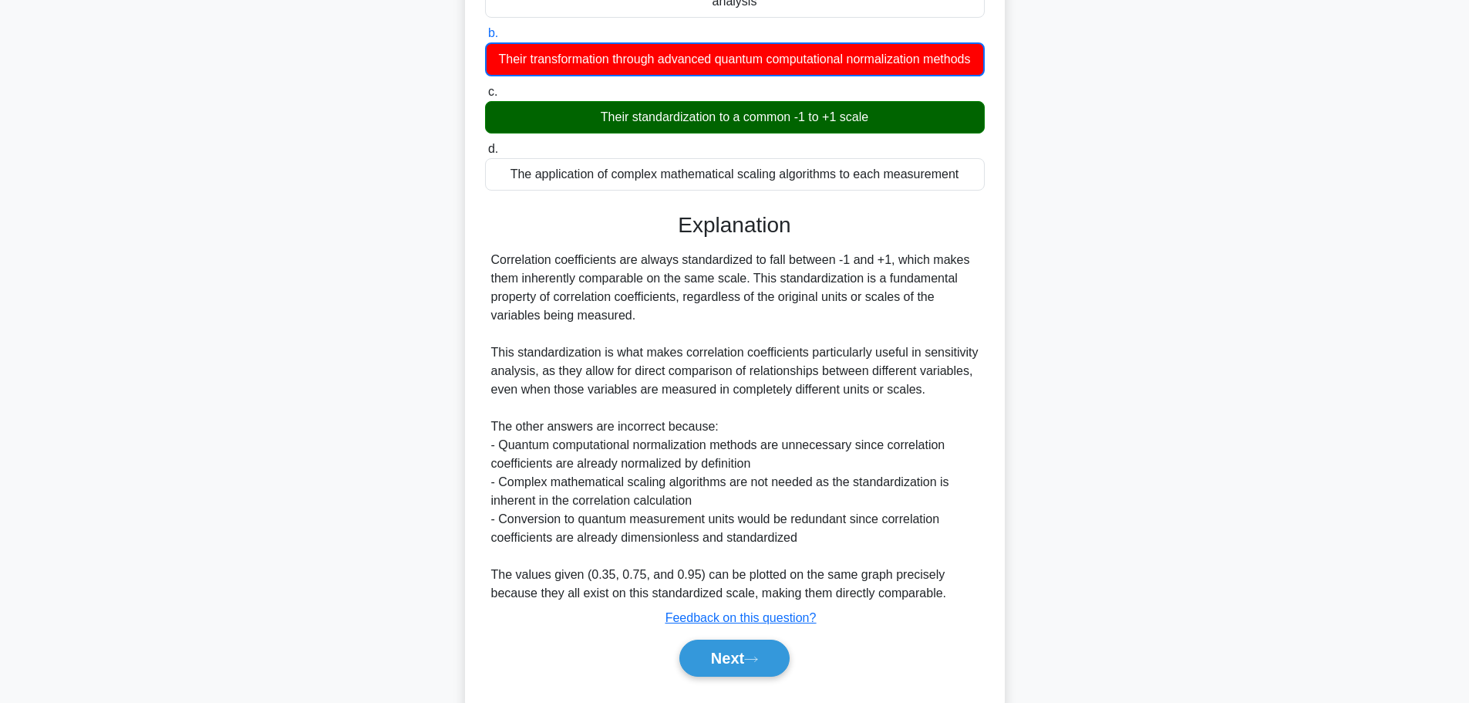
drag, startPoint x: 728, startPoint y: 690, endPoint x: 859, endPoint y: 560, distance: 184.4
click at [733, 676] on button "Next" at bounding box center [735, 657] width 110 height 37
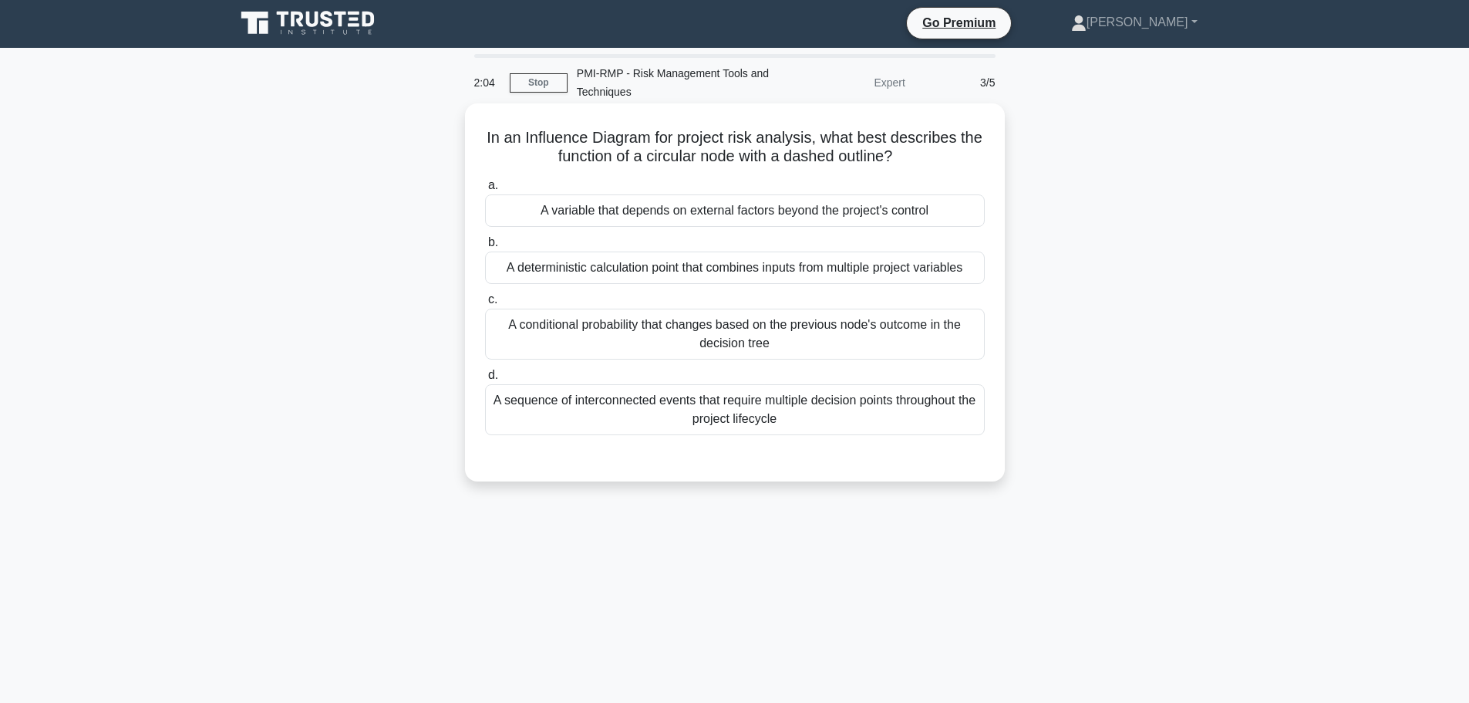
scroll to position [0, 0]
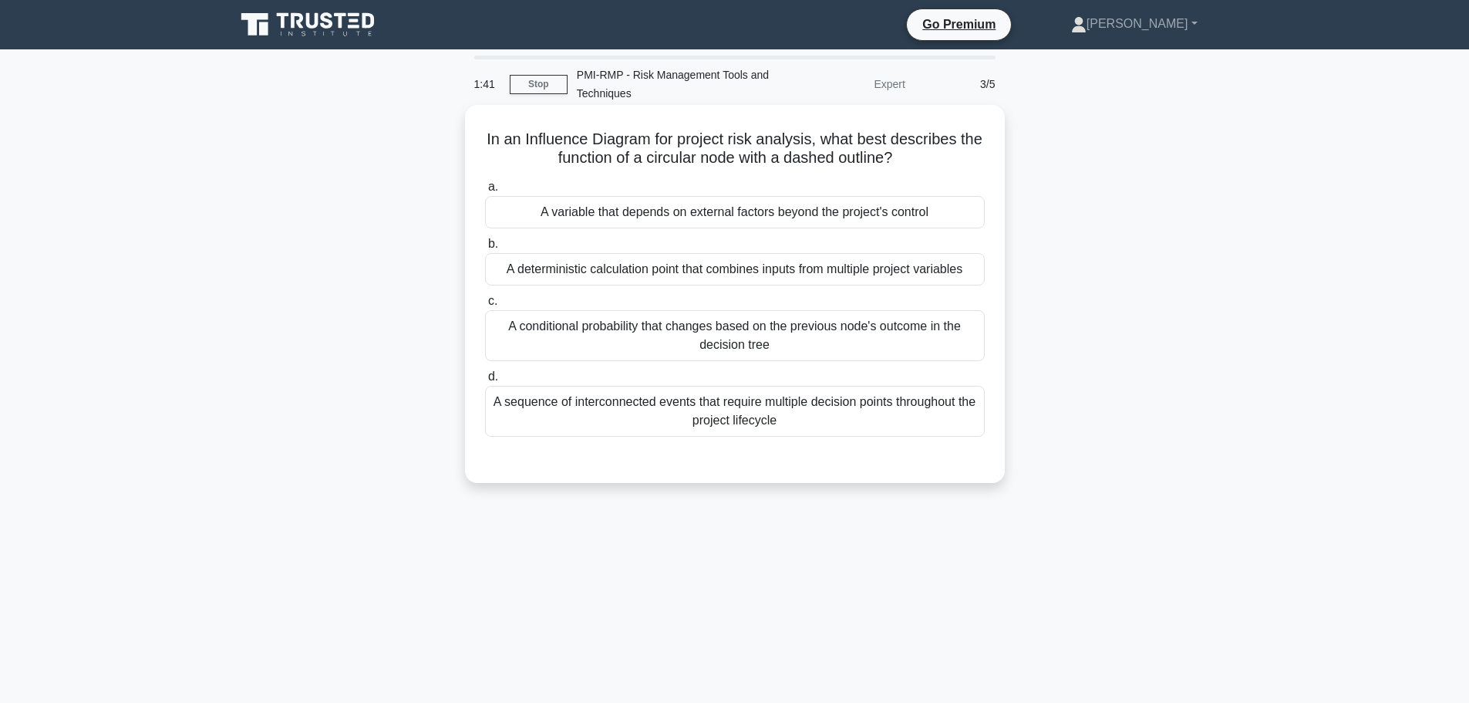
drag, startPoint x: 490, startPoint y: 135, endPoint x: 914, endPoint y: 161, distance: 425.1
click at [914, 161] on h5 "In an Influence Diagram for project risk analysis, what best describes the func…" at bounding box center [735, 149] width 503 height 39
copy h5 "In an Influence Diagram for project risk analysis, what best describes the func…"
